Goal: Find specific page/section: Find specific page/section

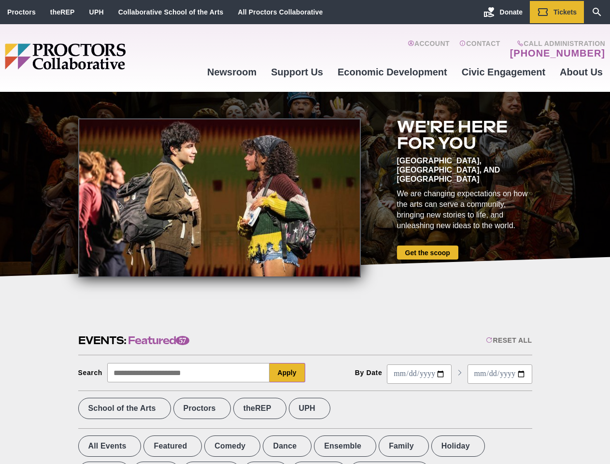
click at [305, 232] on div at bounding box center [219, 197] width 283 height 159
click at [508, 340] on div "Reset All" at bounding box center [509, 340] width 46 height 8
click at [287, 373] on button "Apply" at bounding box center [288, 372] width 36 height 19
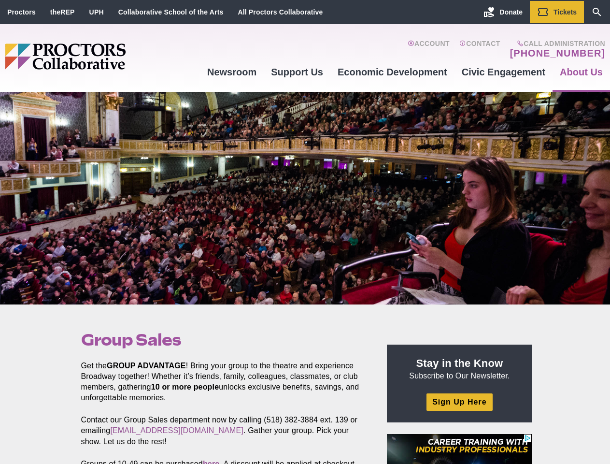
click at [305, 232] on div at bounding box center [305, 198] width 610 height 213
